Goal: Task Accomplishment & Management: Use online tool/utility

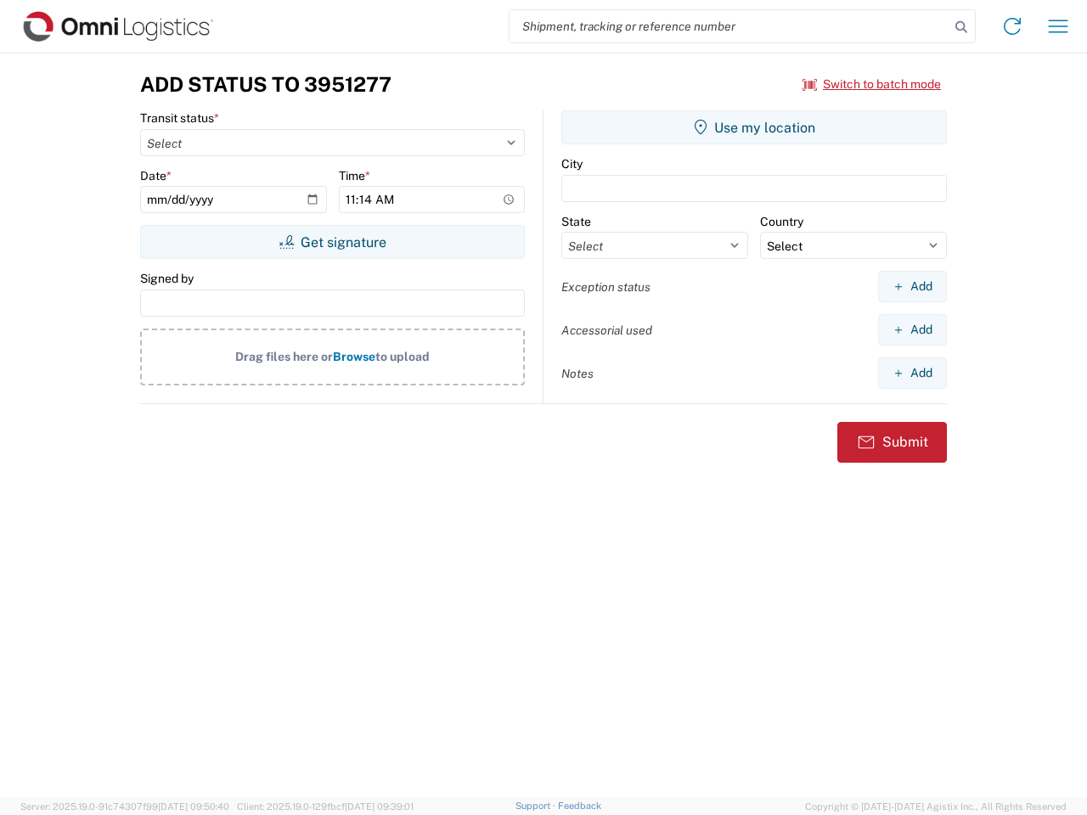
click at [729, 26] on input "search" at bounding box center [730, 26] width 440 height 32
click at [961, 27] on icon at bounding box center [961, 27] width 24 height 24
click at [1012, 26] on icon at bounding box center [1012, 26] width 27 height 27
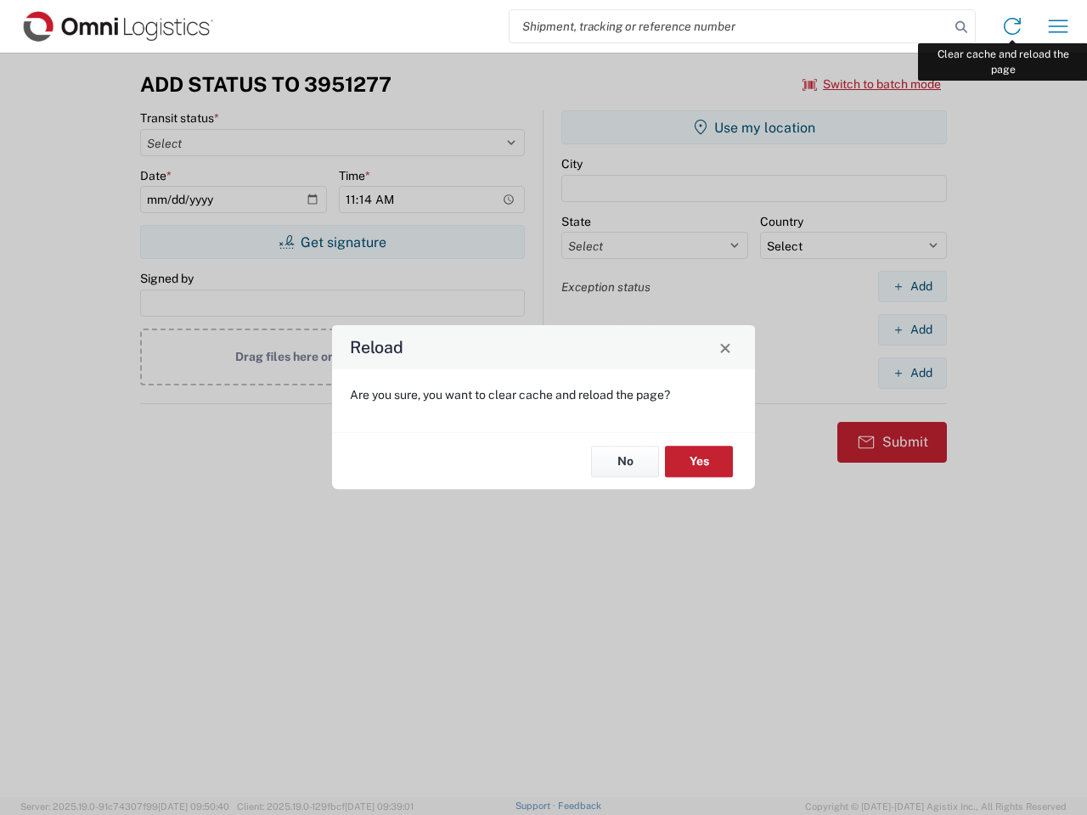
click at [1058, 26] on div "Reload Are you sure, you want to clear cache and reload the page? No Yes" at bounding box center [543, 407] width 1087 height 815
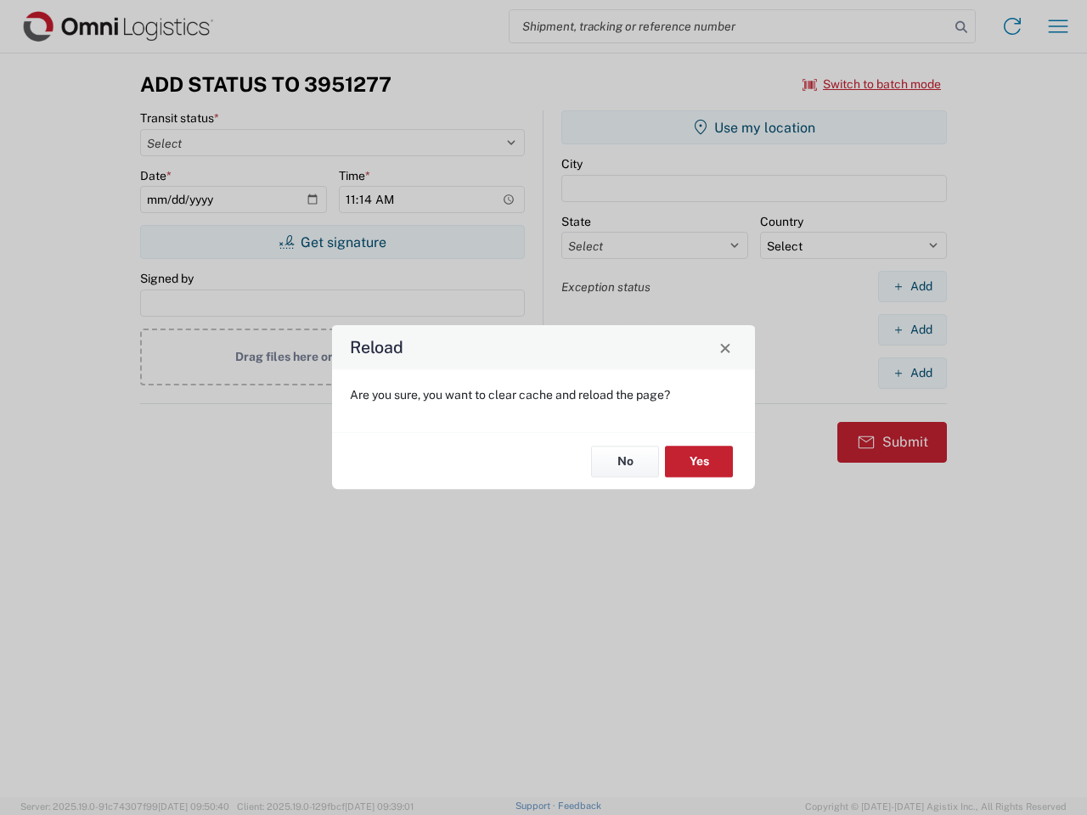
click at [872, 84] on div "Reload Are you sure, you want to clear cache and reload the page? No Yes" at bounding box center [543, 407] width 1087 height 815
click at [332, 242] on div "Reload Are you sure, you want to clear cache and reload the page? No Yes" at bounding box center [543, 407] width 1087 height 815
click at [754, 127] on div "Reload Are you sure, you want to clear cache and reload the page? No Yes" at bounding box center [543, 407] width 1087 height 815
click at [912, 286] on div "Reload Are you sure, you want to clear cache and reload the page? No Yes" at bounding box center [543, 407] width 1087 height 815
click at [912, 329] on div "Reload Are you sure, you want to clear cache and reload the page? No Yes" at bounding box center [543, 407] width 1087 height 815
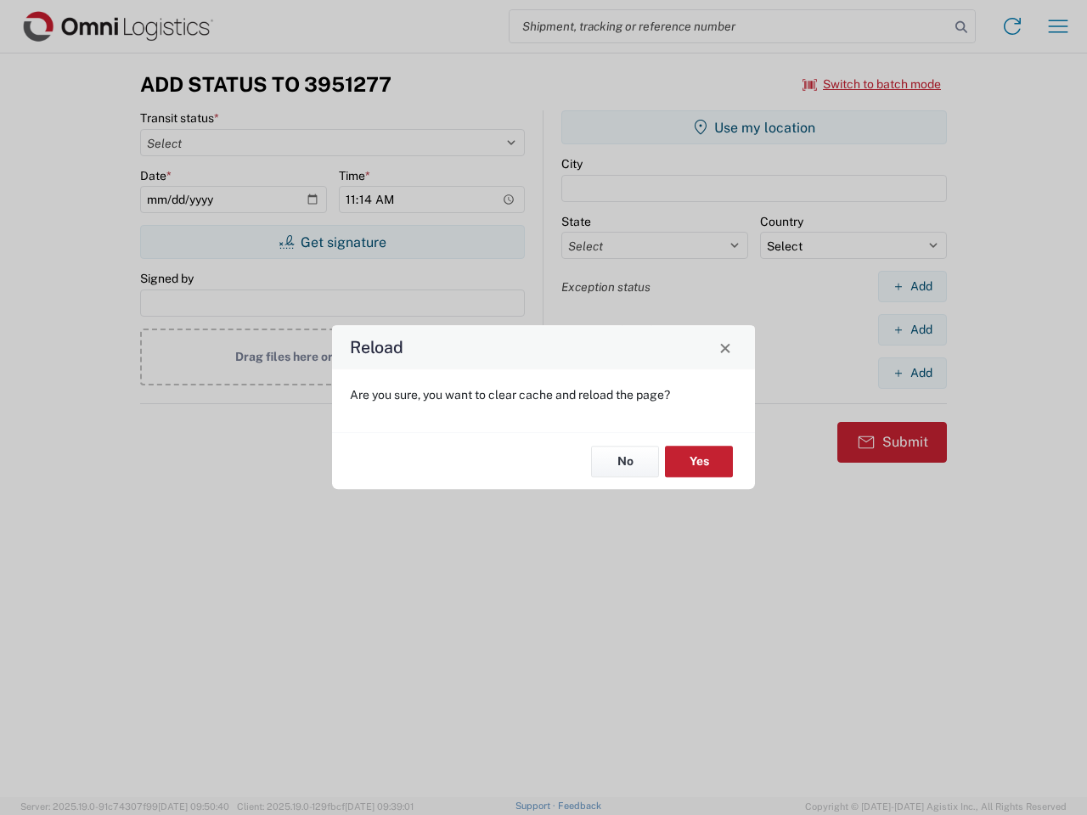
click at [912, 373] on div "Reload Are you sure, you want to clear cache and reload the page? No Yes" at bounding box center [543, 407] width 1087 height 815
